Goal: Use online tool/utility: Utilize a website feature to perform a specific function

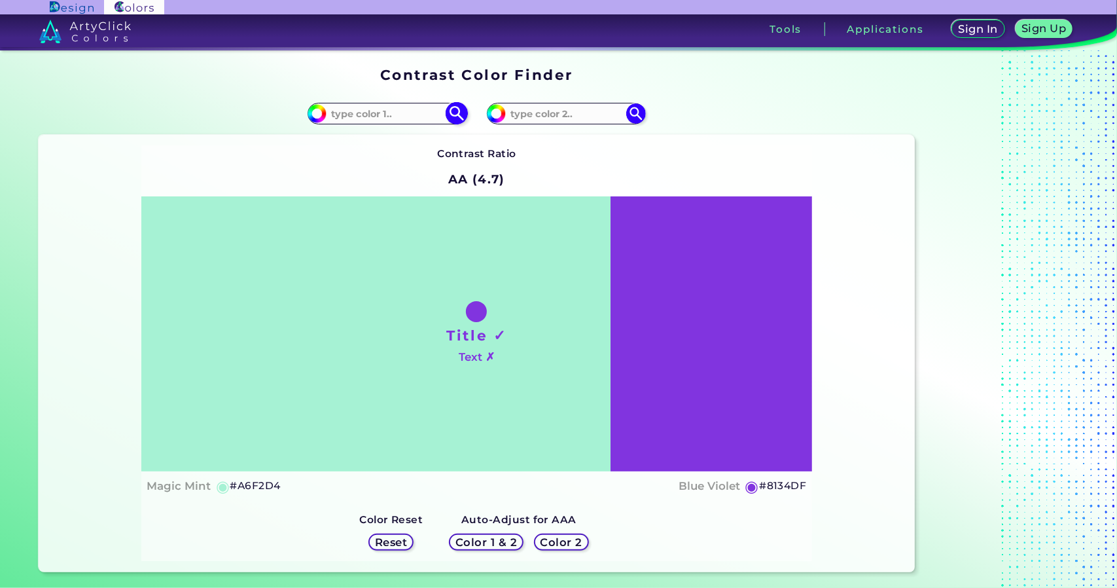
click at [454, 110] on img at bounding box center [457, 113] width 23 height 23
click at [398, 120] on input at bounding box center [387, 114] width 122 height 18
click at [467, 335] on h1 "Title ✓" at bounding box center [476, 335] width 60 height 20
click at [376, 62] on section "Contrast Color Finder" at bounding box center [476, 75] width 887 height 26
click at [375, 114] on input at bounding box center [387, 114] width 122 height 18
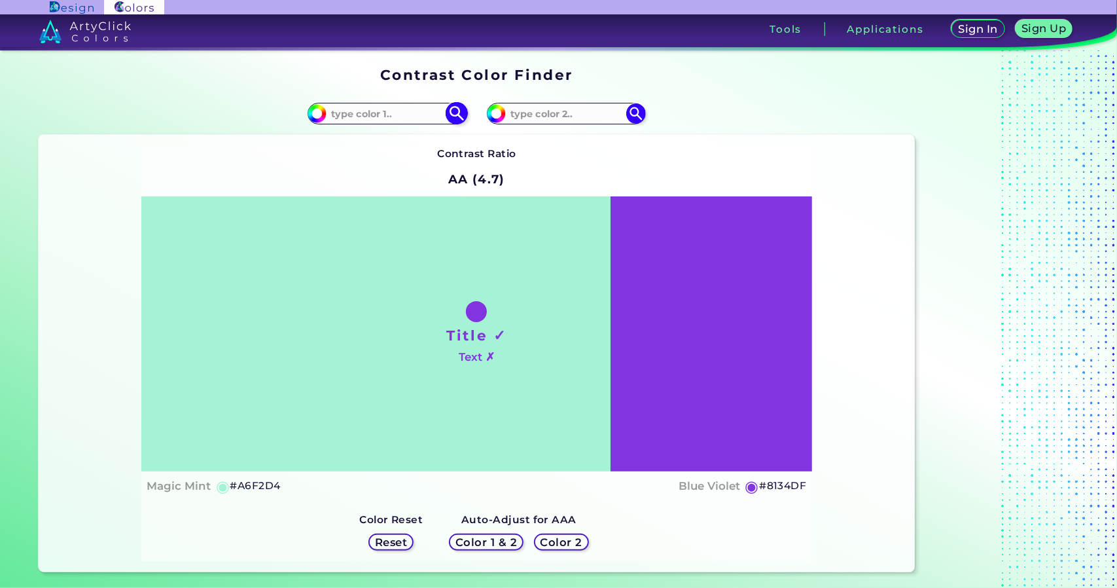
paste input "072140"
type input "072140"
click at [453, 111] on img at bounding box center [457, 113] width 23 height 23
type input "#072140"
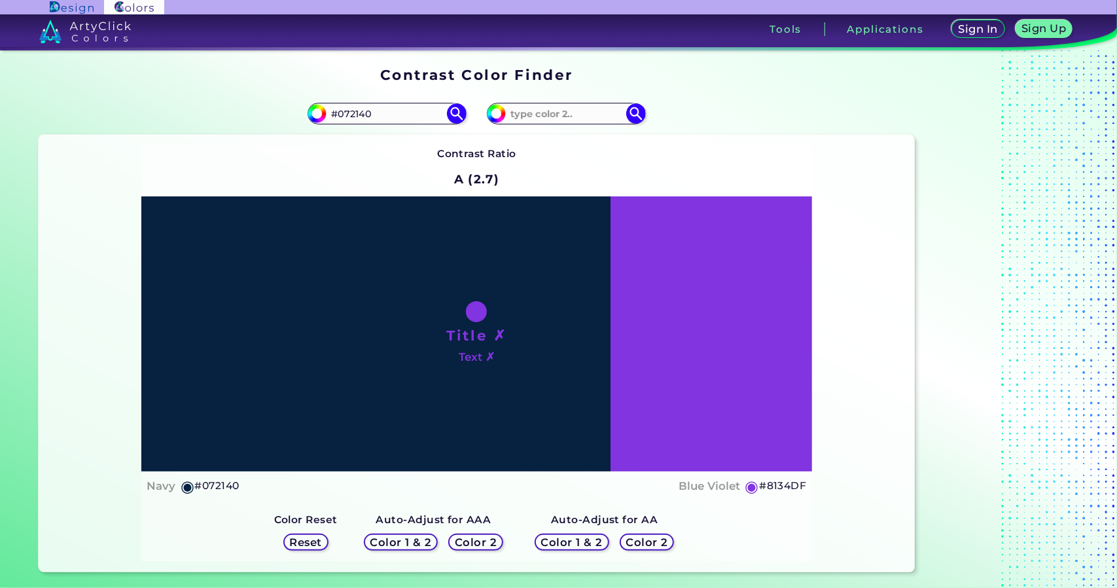
click at [861, 320] on div "Contrast Ratio A (2.7) Title ✗ Text ✗ Navy ◉ #072140 Blue Violet ◉ #8134DF Colo…" at bounding box center [477, 353] width 876 height 437
click at [190, 487] on h5 "◉" at bounding box center [188, 486] width 14 height 16
click at [474, 544] on h5 "Color 2" at bounding box center [476, 542] width 38 height 10
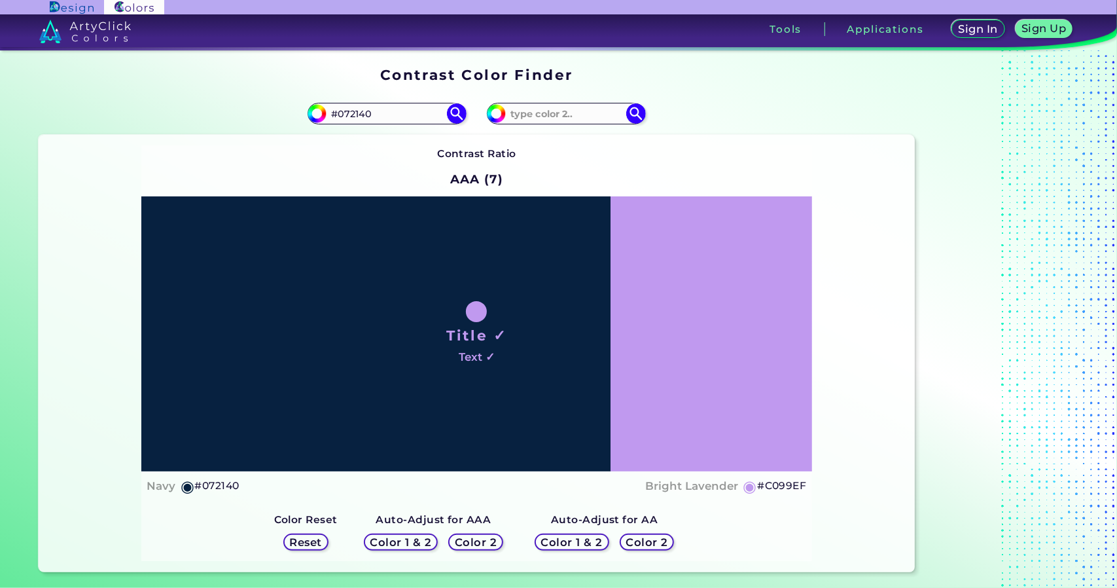
click at [406, 546] on h5 "Color 1 & 2" at bounding box center [401, 542] width 56 height 10
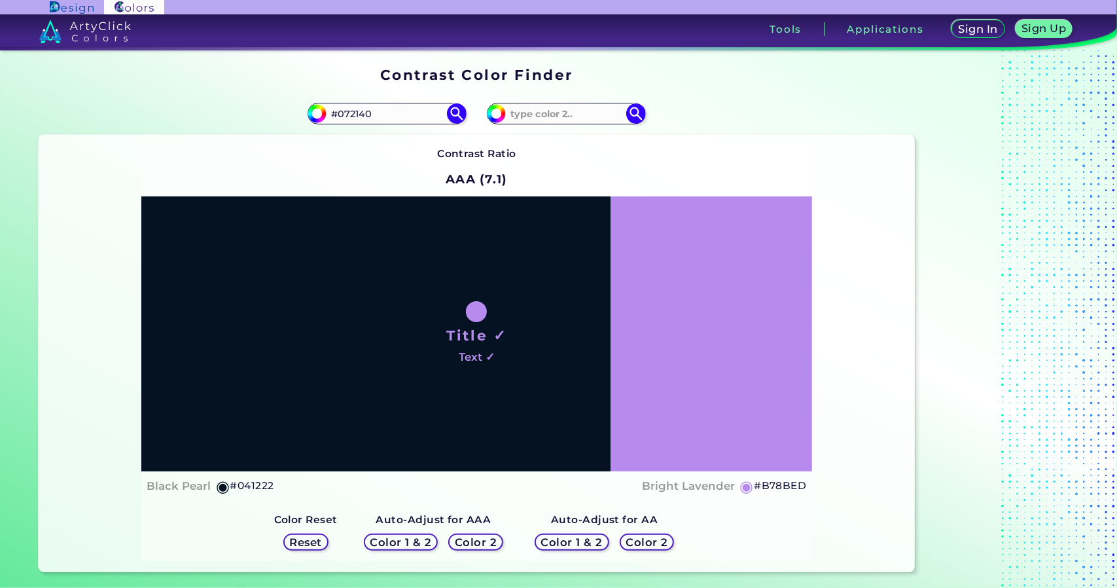
click at [461, 542] on h5 "Color 2" at bounding box center [476, 542] width 42 height 10
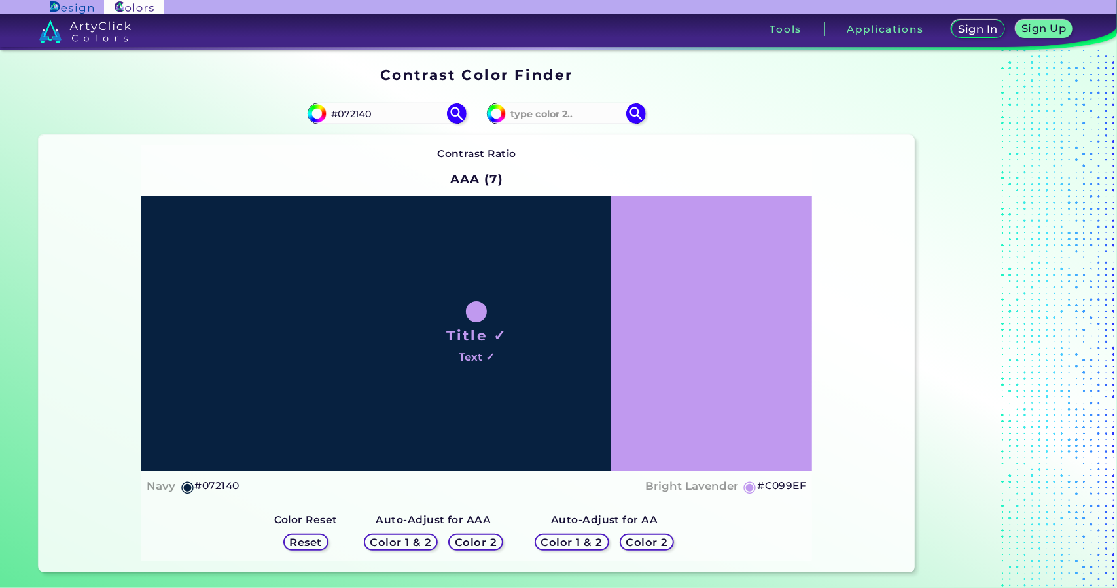
click at [404, 547] on h5 "Color 1 & 2" at bounding box center [400, 542] width 57 height 10
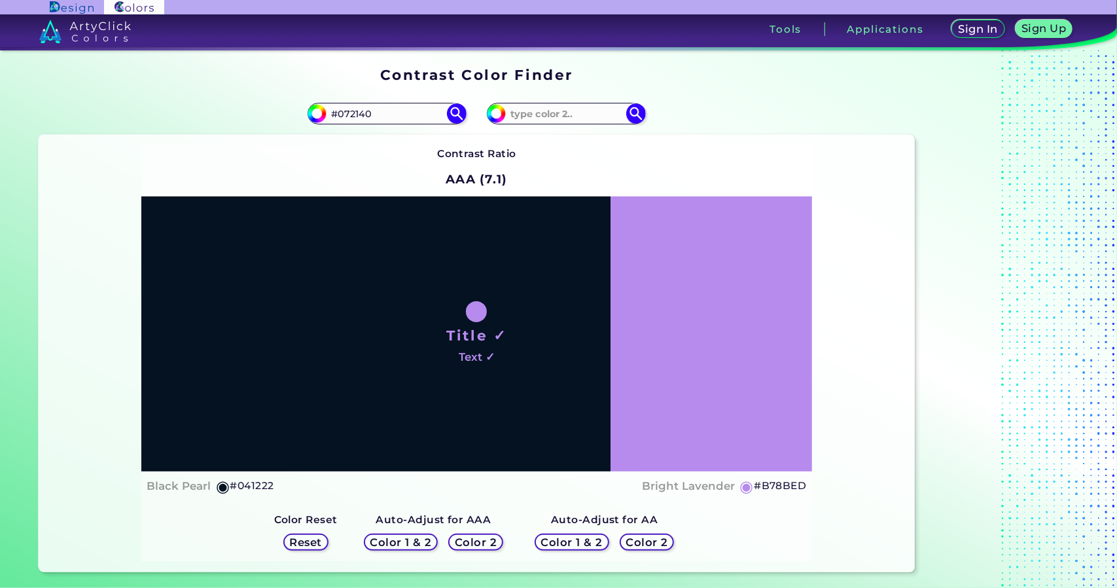
click at [468, 541] on h5 "Color 2" at bounding box center [476, 542] width 44 height 11
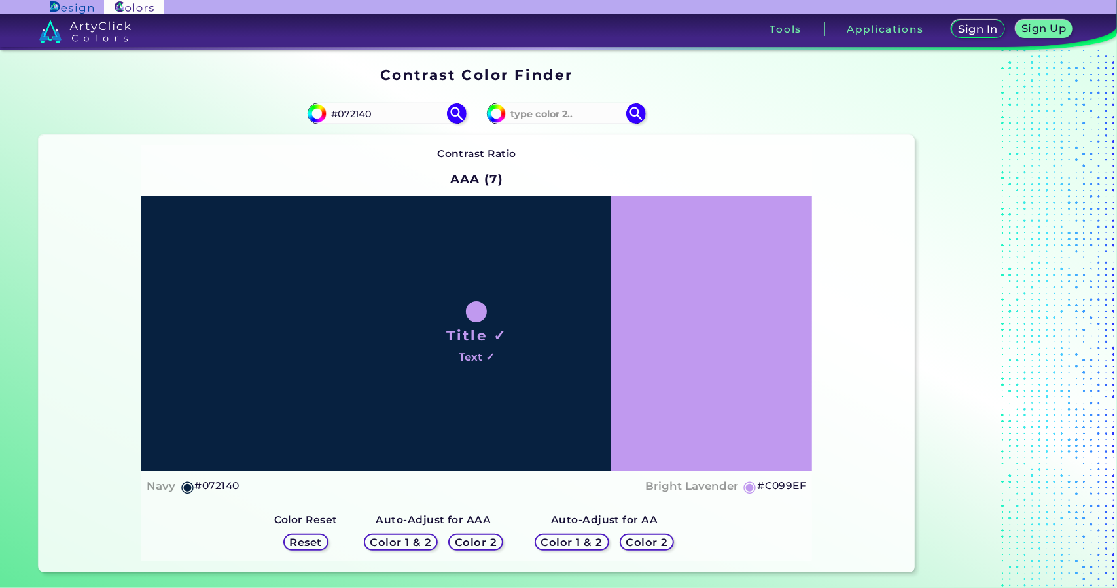
click at [766, 483] on h5 "#C099EF" at bounding box center [781, 485] width 49 height 17
click at [766, 483] on h5 "#C099EF copied" at bounding box center [781, 485] width 49 height 17
copy h5 "C099EF copied"
click at [826, 481] on p "copied" at bounding box center [831, 486] width 37 height 16
click at [743, 135] on div "Contrast Ratio AAA (7) Title ✓ Text ✓ Navy ◉ #072140 Bright Lavender ◉ #C099EF …" at bounding box center [477, 353] width 876 height 437
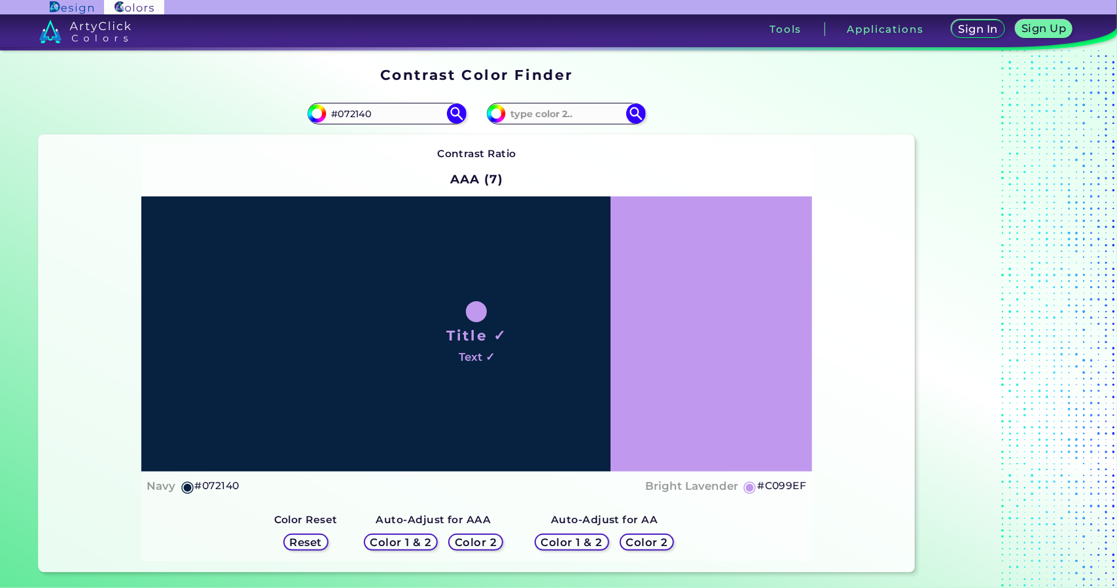
drag, startPoint x: 782, startPoint y: 285, endPoint x: 752, endPoint y: 251, distance: 45.4
